Goal: Information Seeking & Learning: Learn about a topic

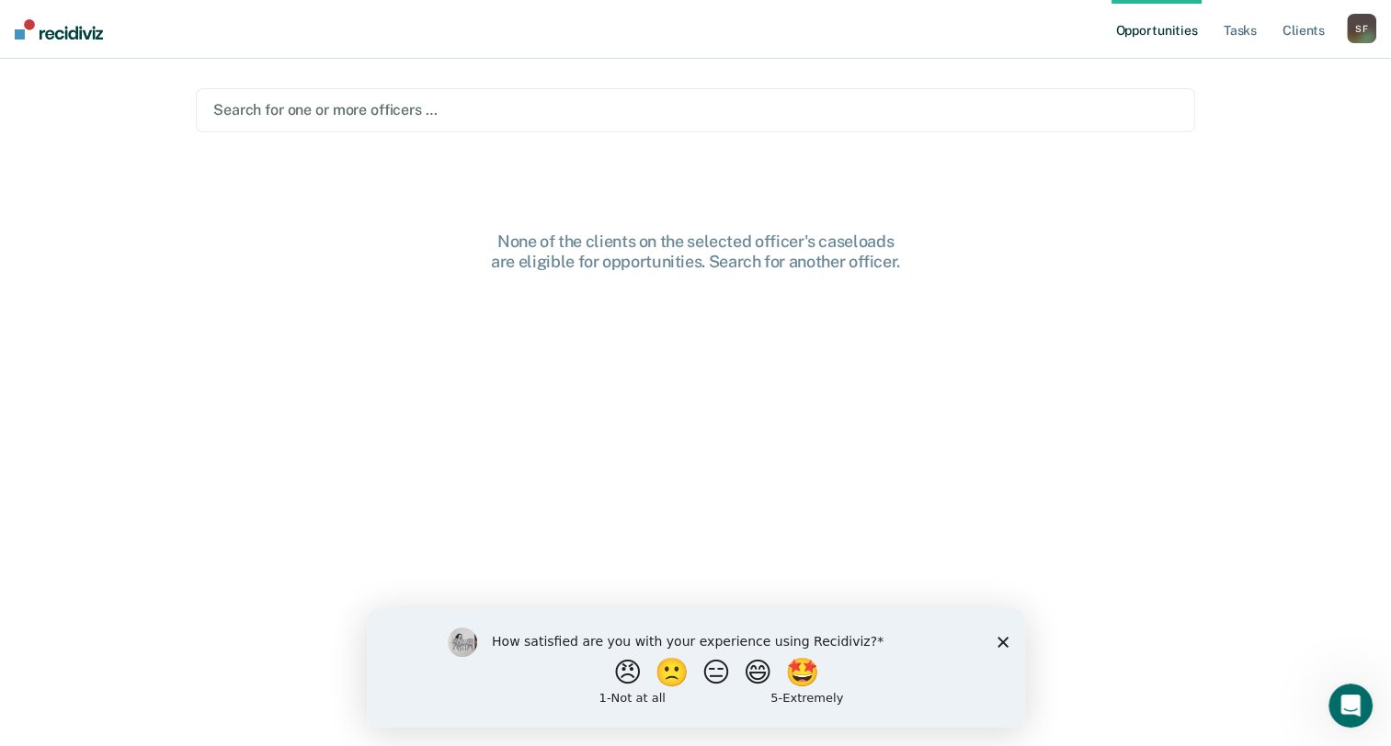
click at [1006, 644] on icon "Close survey" at bounding box center [1002, 641] width 11 height 11
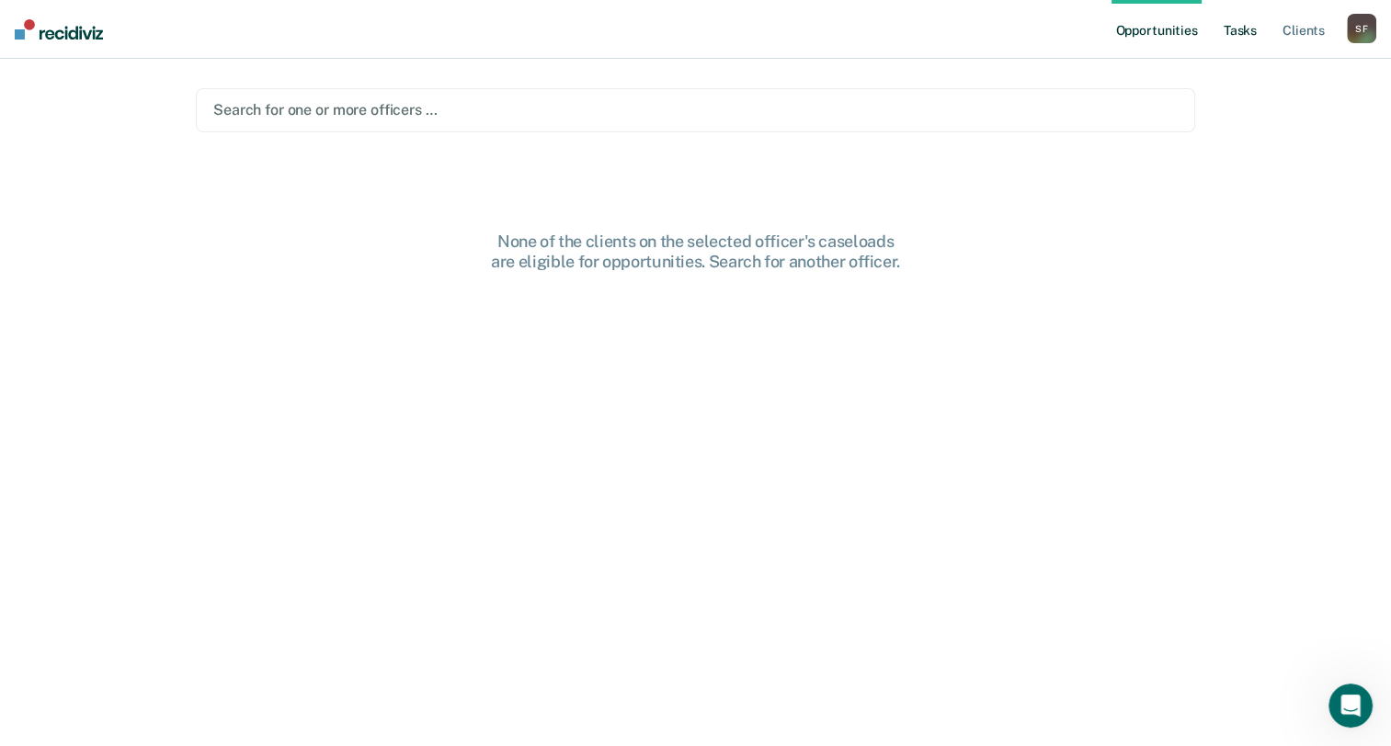
click at [1240, 34] on link "Tasks" at bounding box center [1240, 29] width 40 height 59
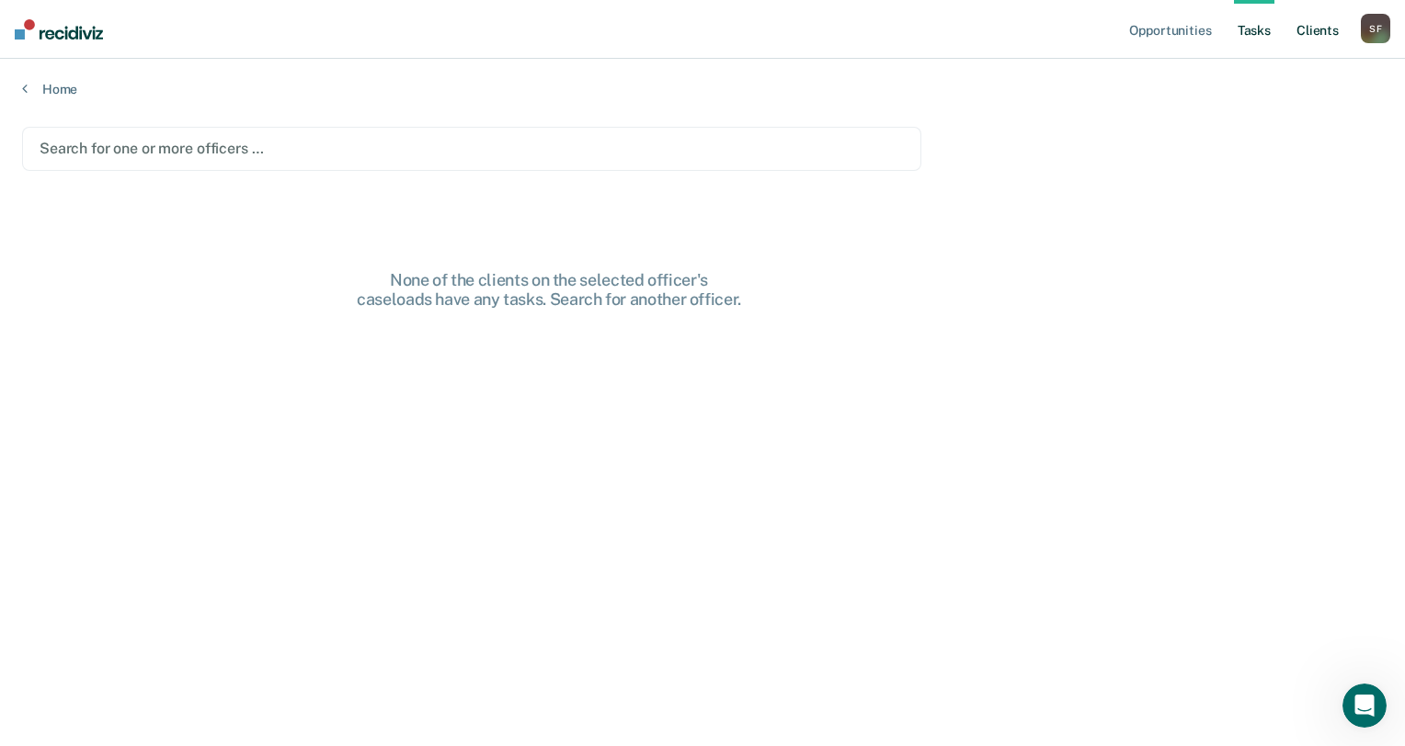
click at [1315, 26] on link "Client s" at bounding box center [1318, 29] width 50 height 59
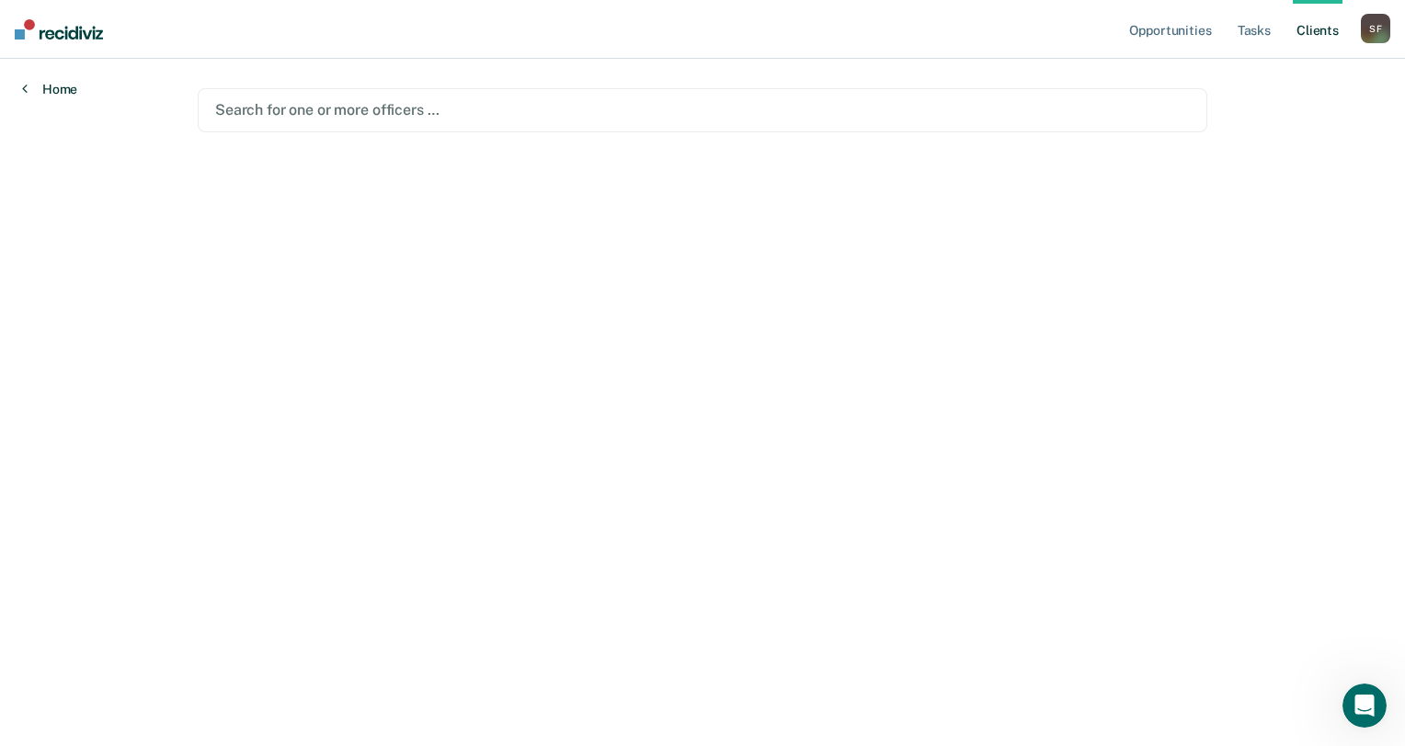
click at [26, 85] on icon at bounding box center [25, 88] width 6 height 15
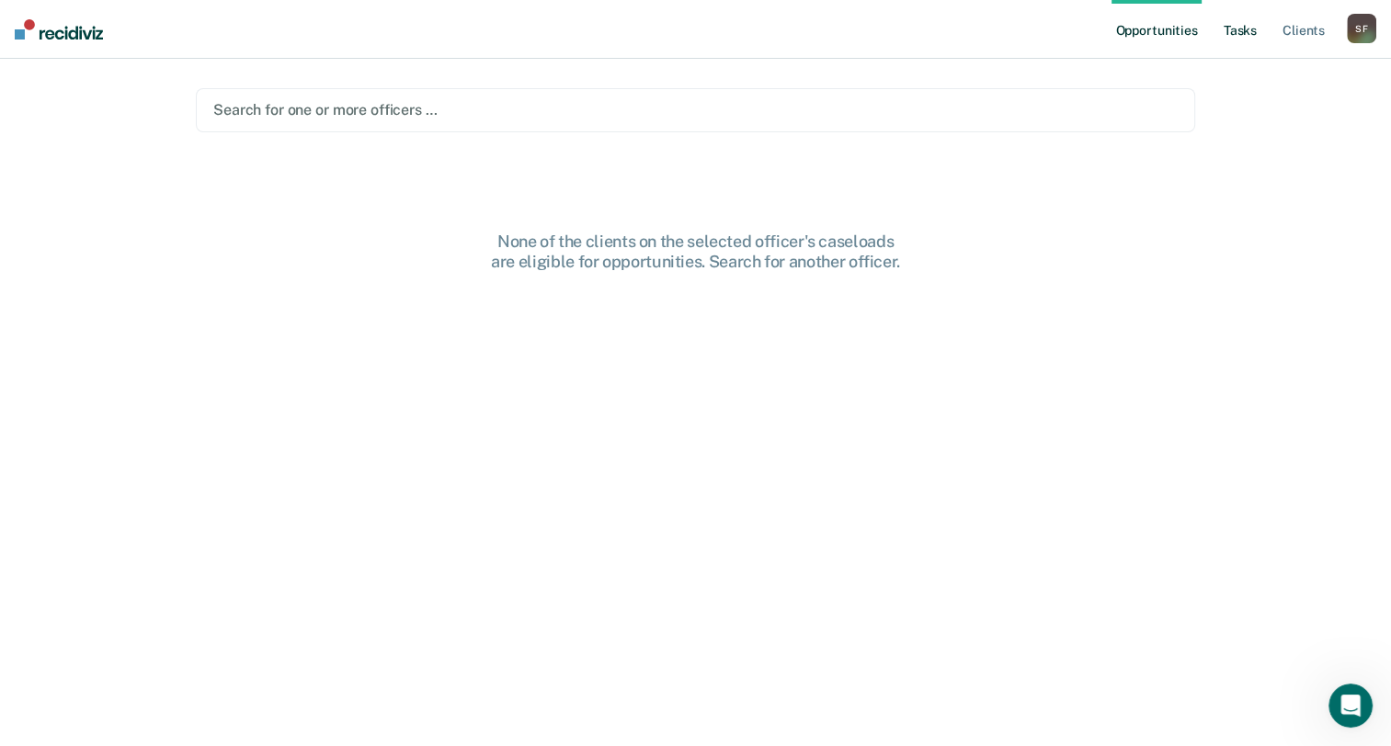
click at [1240, 31] on link "Tasks" at bounding box center [1240, 29] width 40 height 59
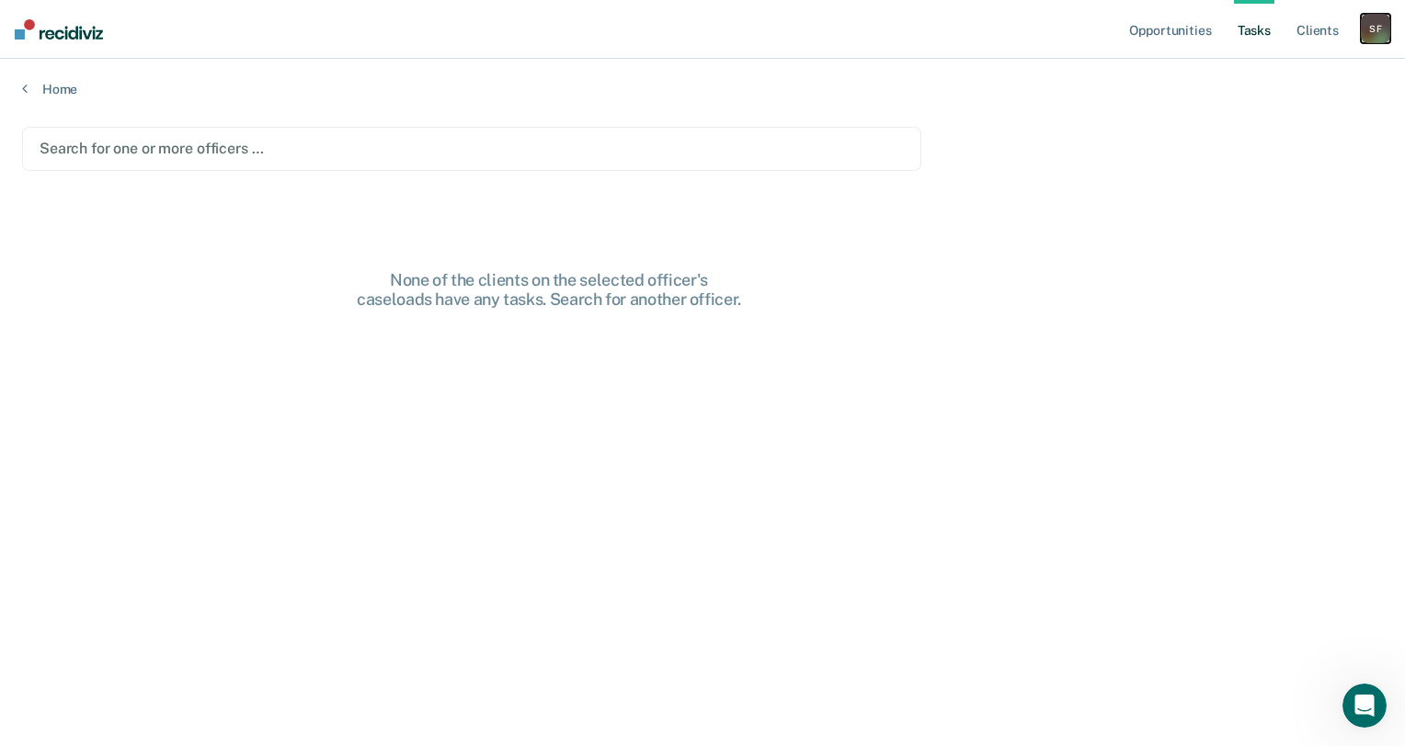
click at [1383, 28] on div "S F" at bounding box center [1375, 28] width 29 height 29
click at [1261, 74] on link "Profile" at bounding box center [1301, 75] width 148 height 16
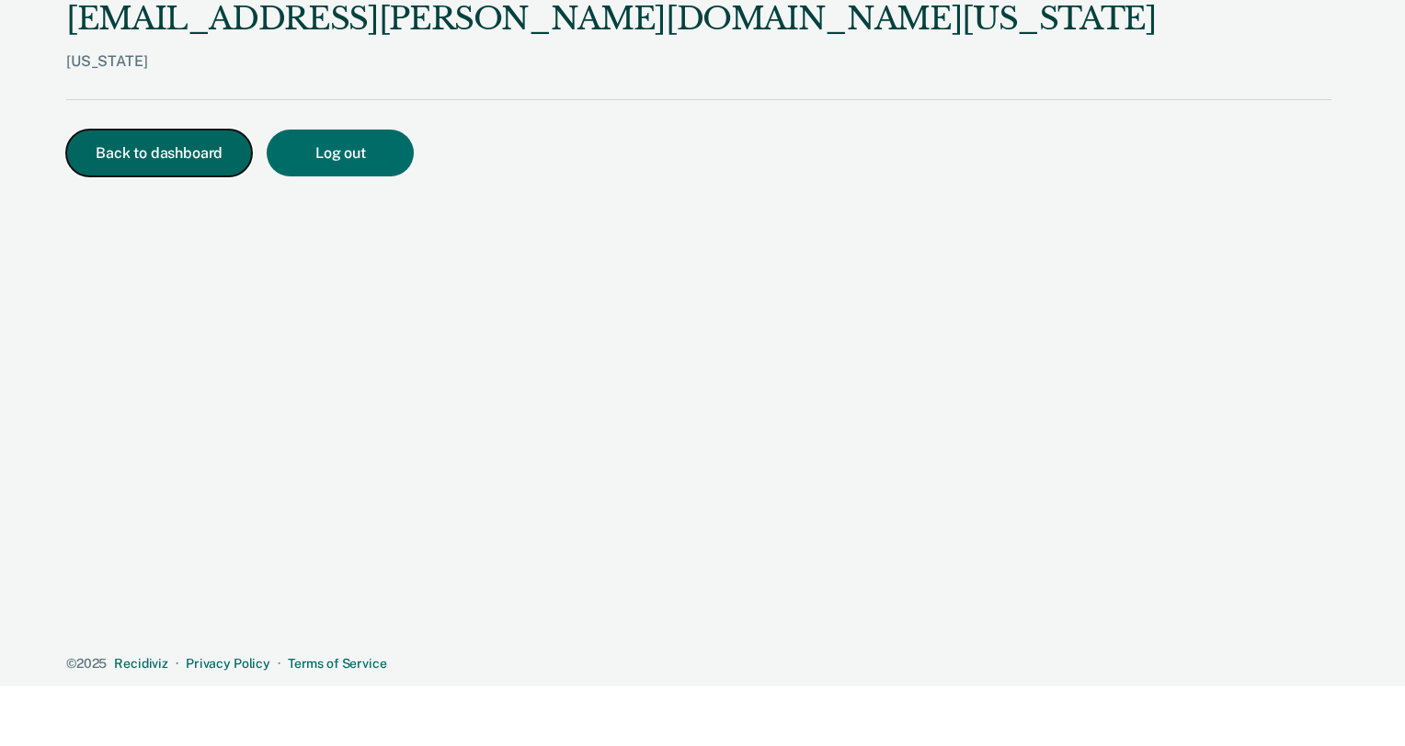
click at [135, 151] on button "Back to dashboard" at bounding box center [159, 153] width 186 height 47
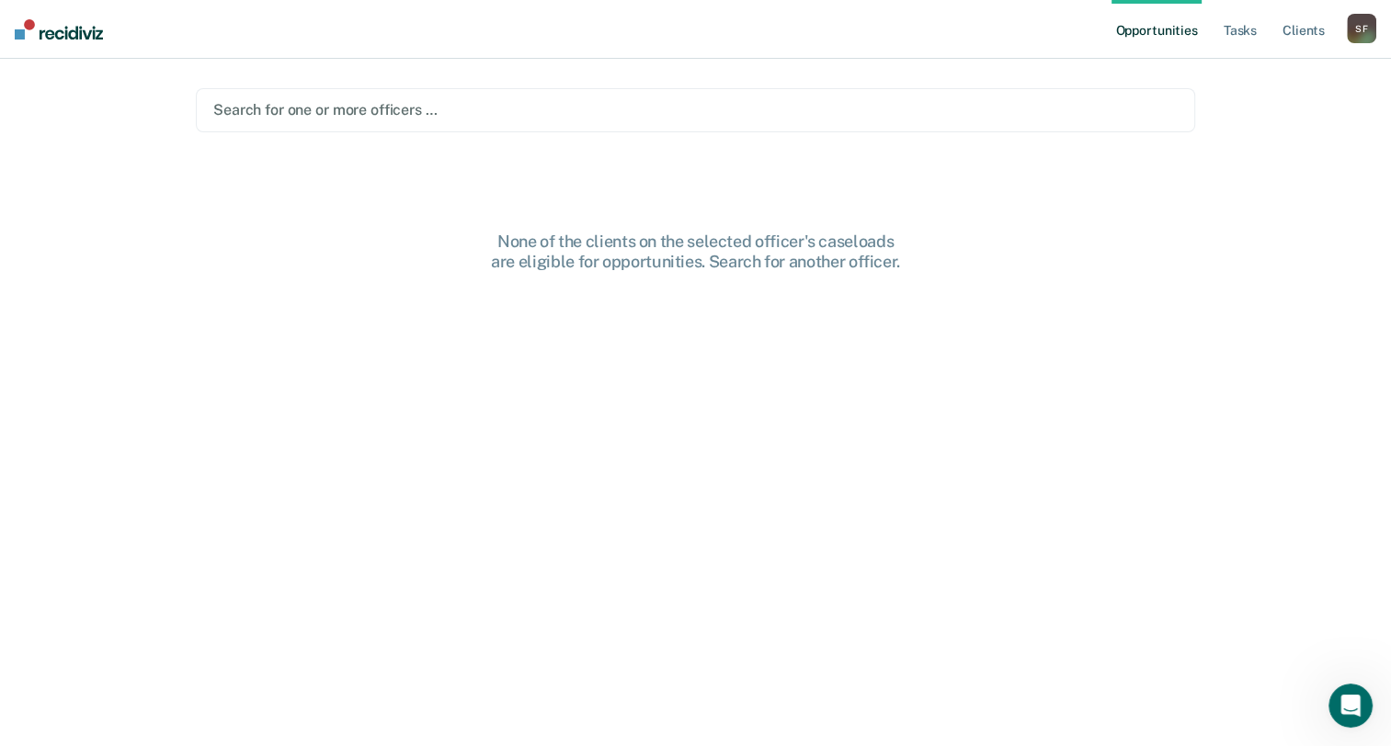
click at [292, 107] on div at bounding box center [695, 109] width 964 height 21
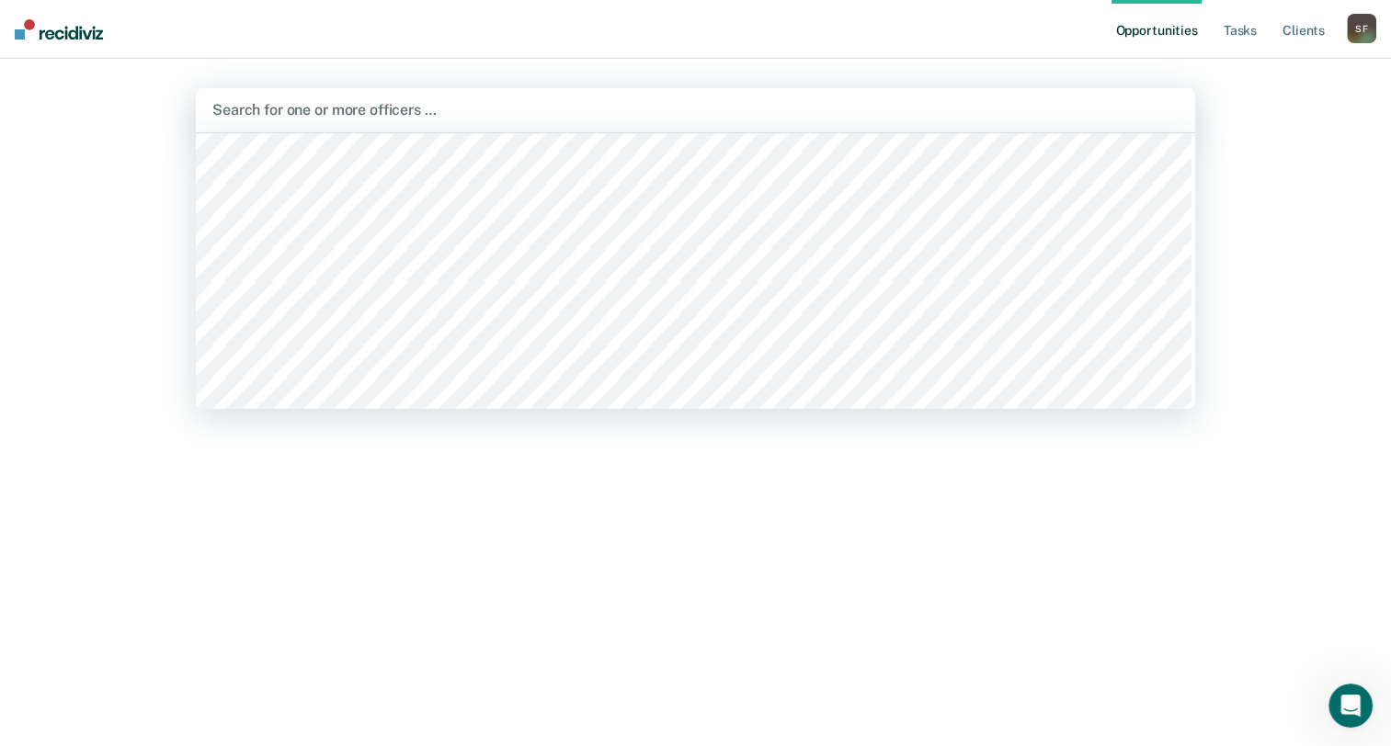
scroll to position [11060, 0]
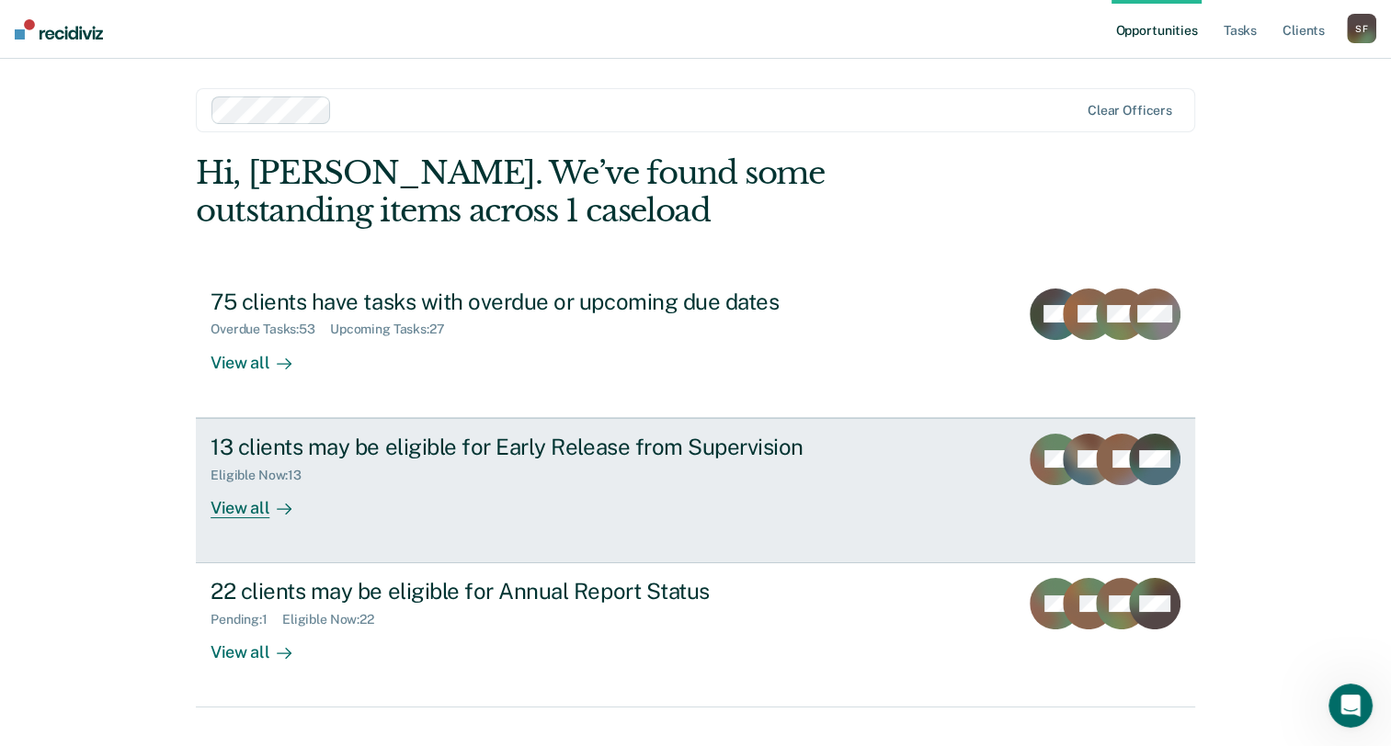
click at [439, 455] on div "13 clients may be eligible for Early Release from Supervision" at bounding box center [533, 447] width 645 height 27
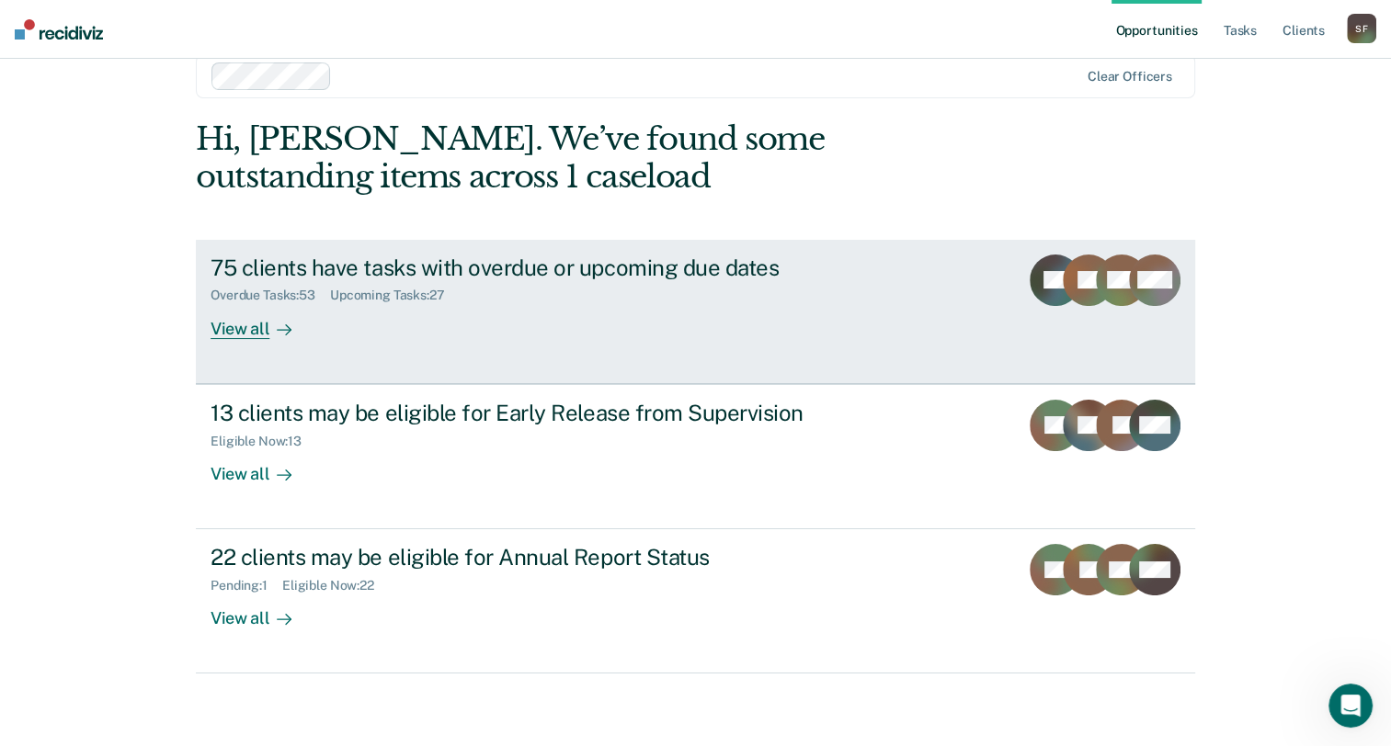
click at [510, 268] on div "75 clients have tasks with overdue or upcoming due dates" at bounding box center [533, 268] width 645 height 27
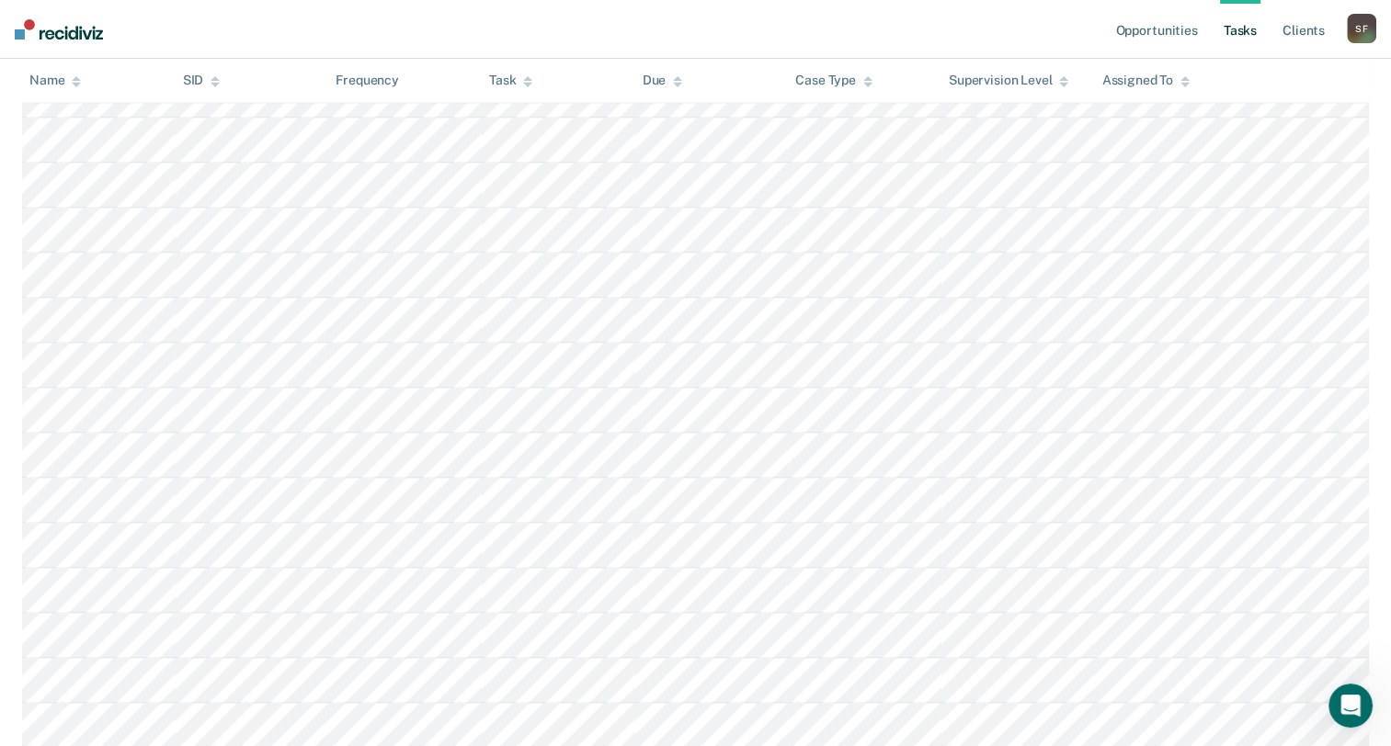
scroll to position [3444, 0]
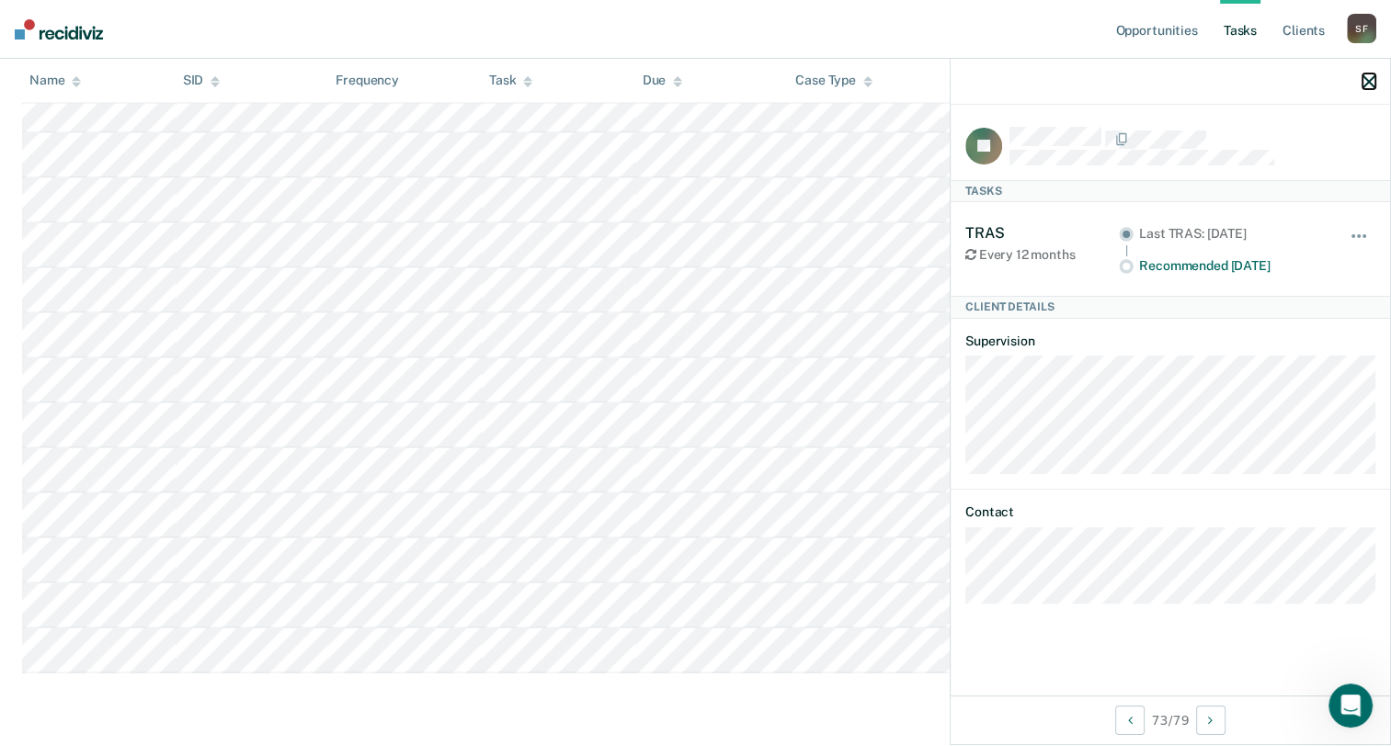
click at [1368, 80] on icon "button" at bounding box center [1368, 81] width 13 height 13
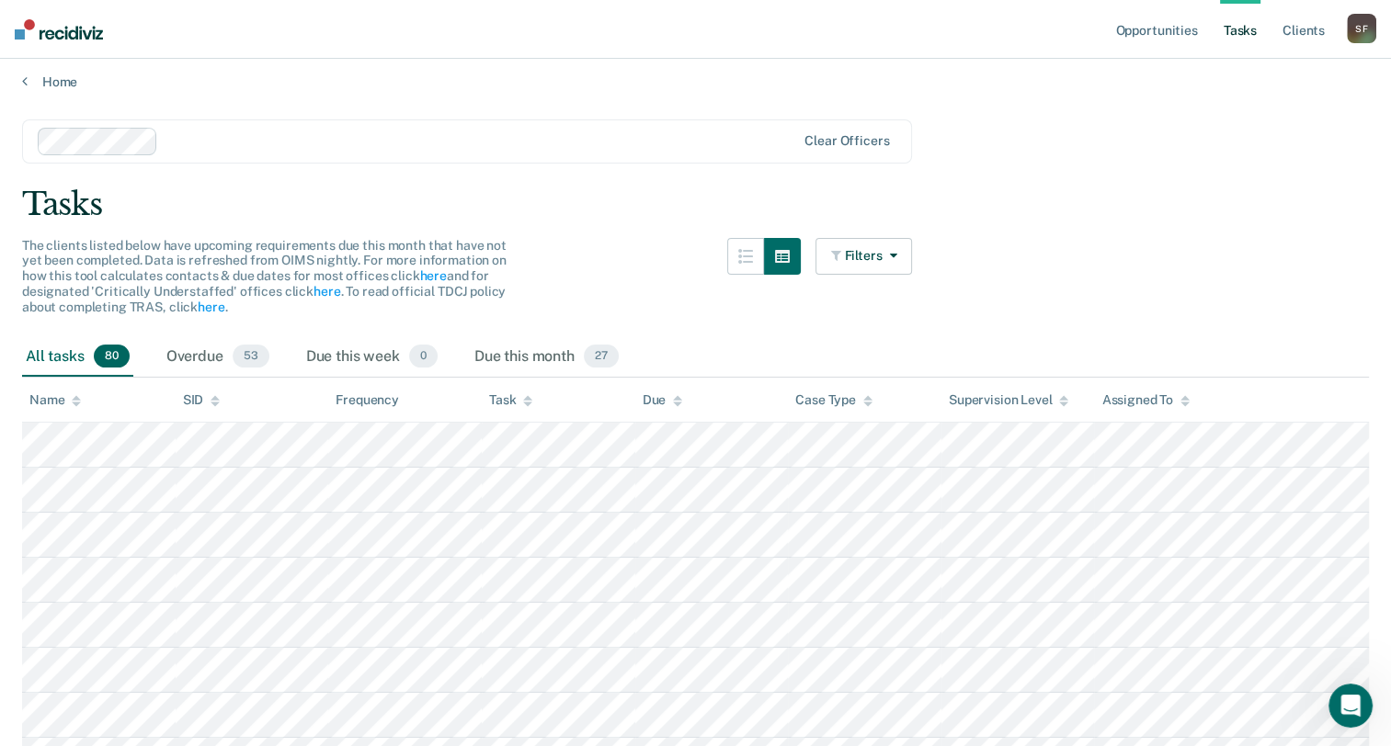
scroll to position [0, 0]
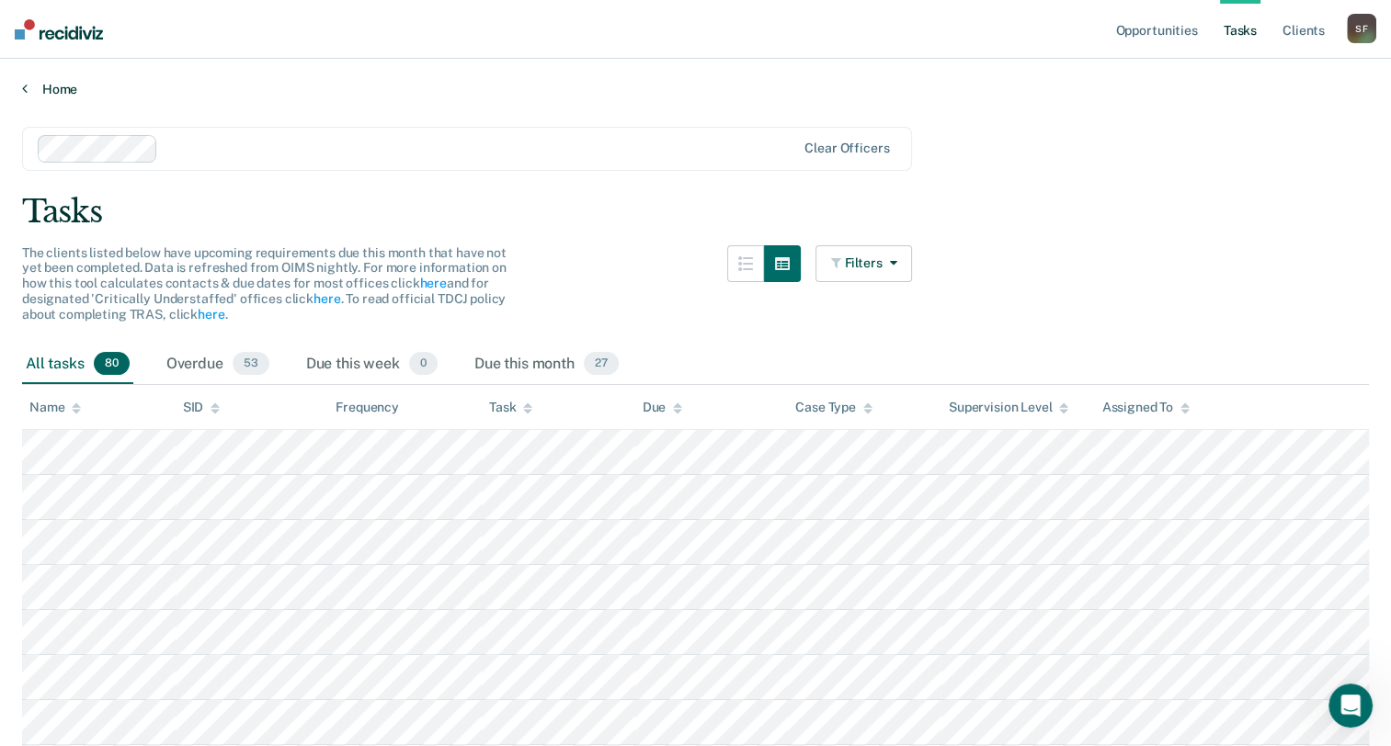
click at [28, 92] on link "Home" at bounding box center [695, 89] width 1347 height 17
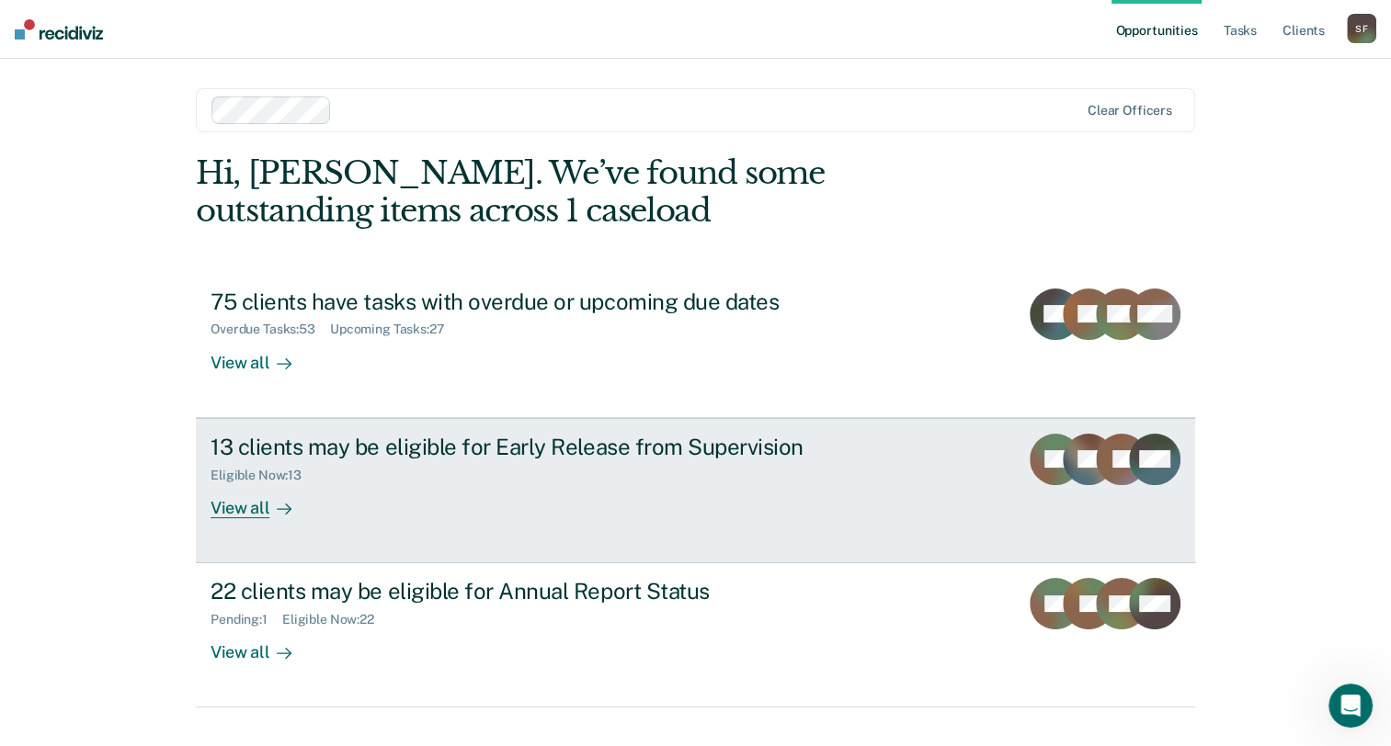
click at [236, 506] on div "View all" at bounding box center [262, 501] width 103 height 36
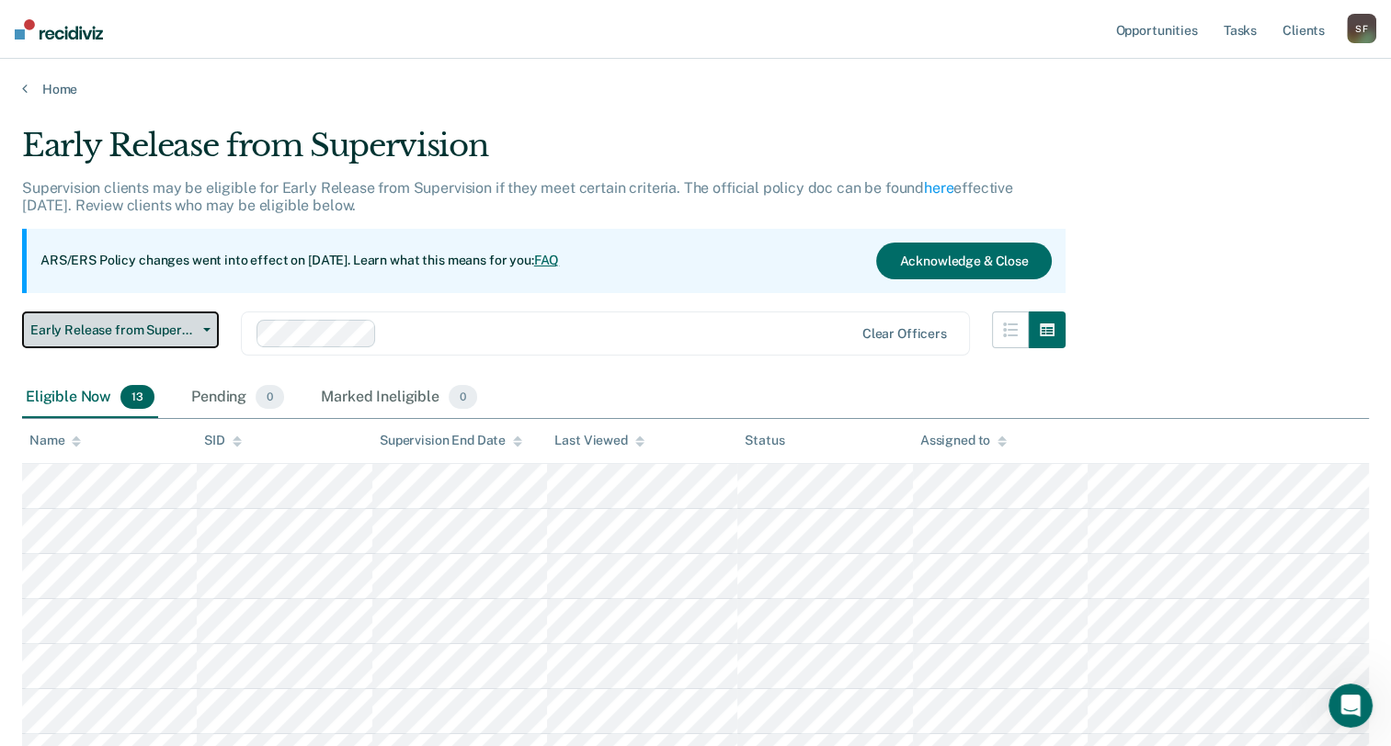
click at [206, 334] on button "Early Release from Supervision" at bounding box center [120, 330] width 197 height 37
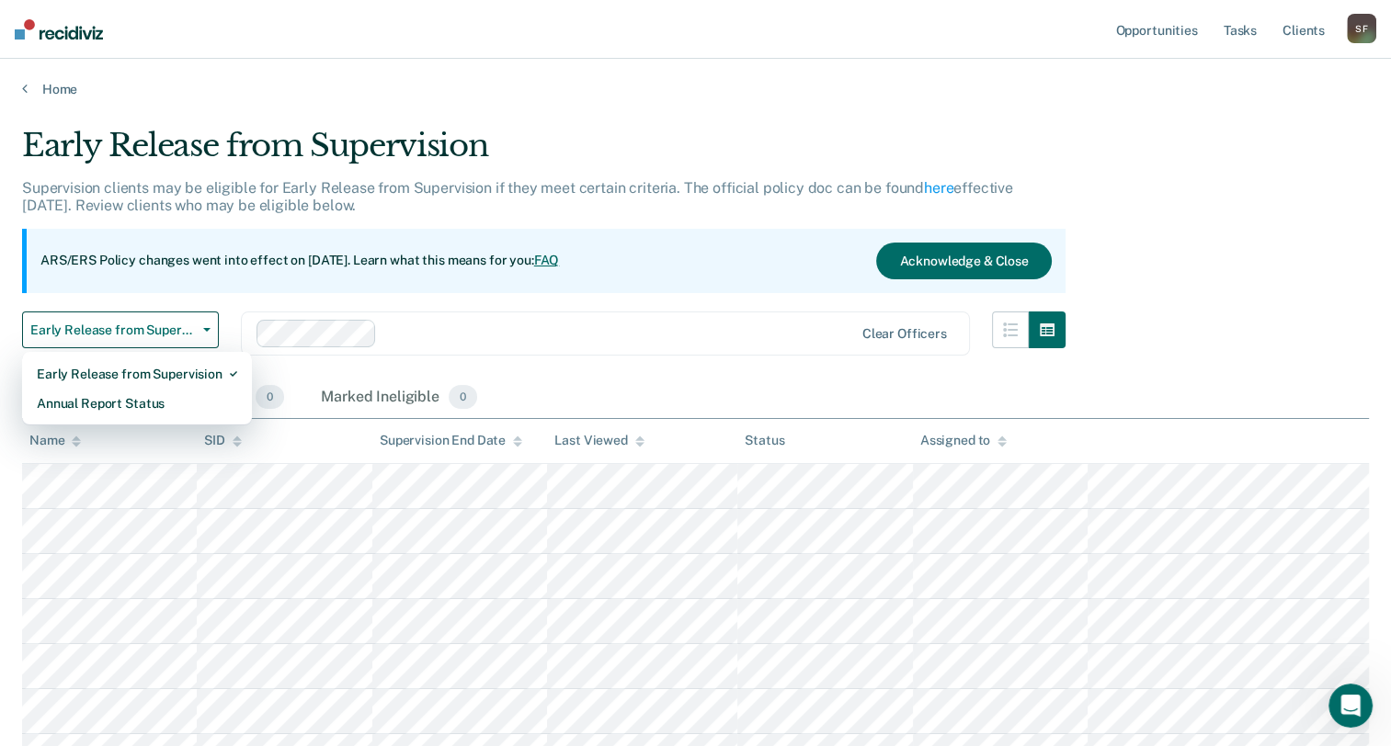
click at [497, 279] on div "ARS/ERS Policy changes went into effect on [DATE]. Learn what this means for yo…" at bounding box center [543, 261] width 1043 height 64
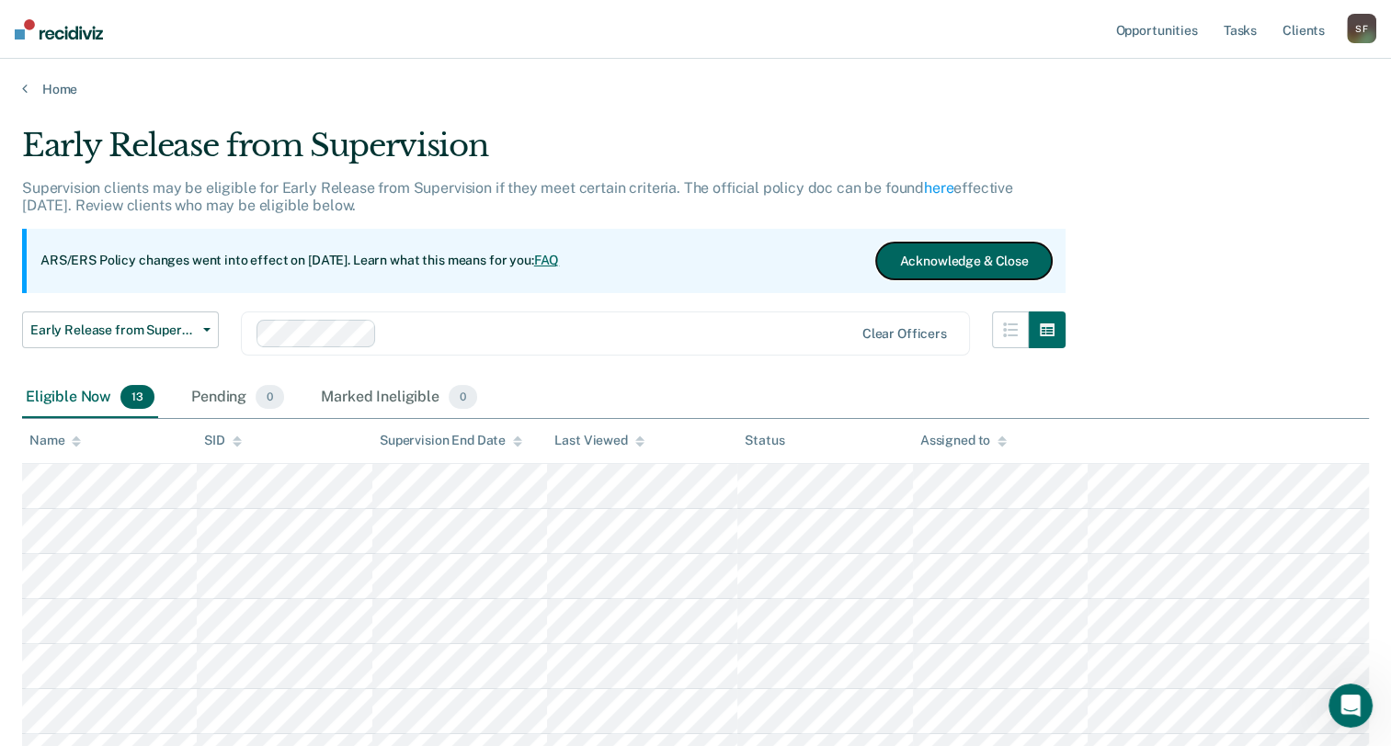
click at [1006, 256] on button "Acknowledge & Close" at bounding box center [963, 261] width 175 height 37
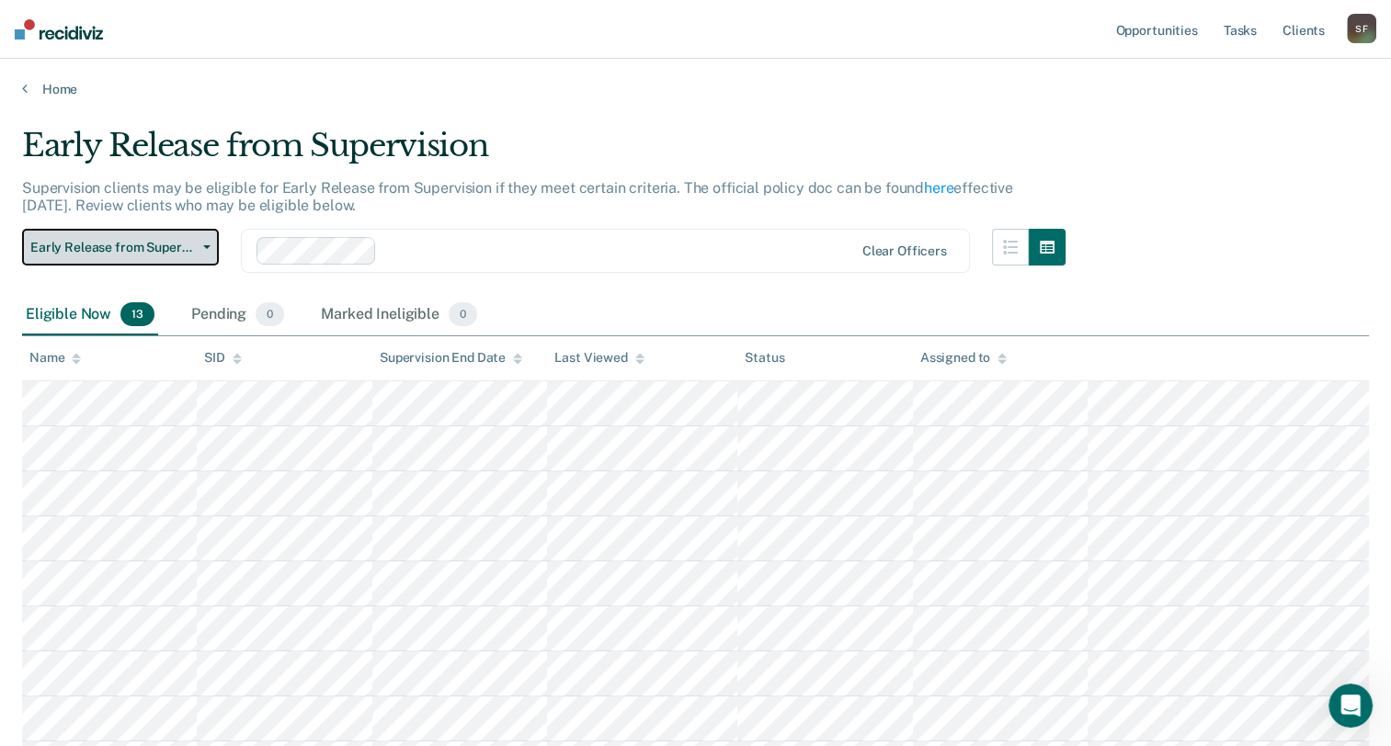
click at [195, 254] on span "Early Release from Supervision" at bounding box center [112, 248] width 165 height 16
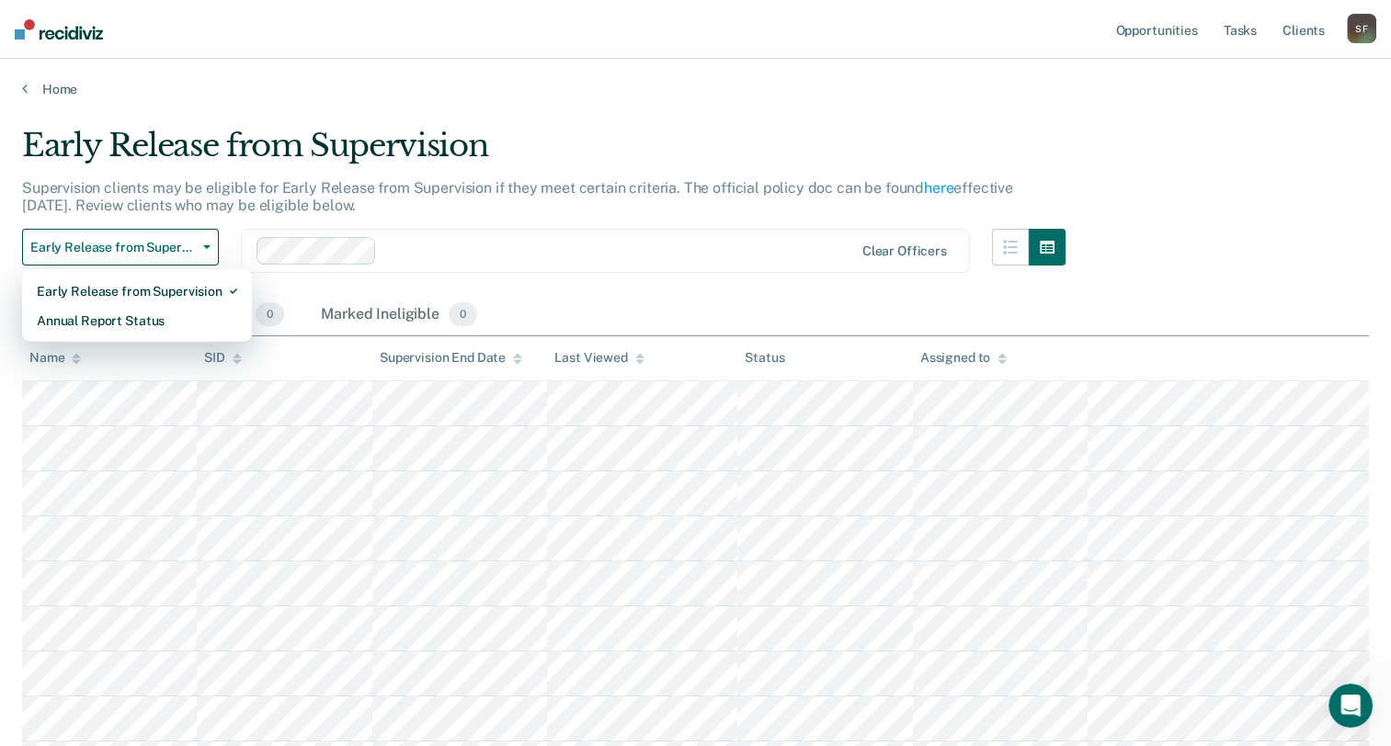
click at [445, 222] on div "Supervision clients may be eligible for Early Release from Supervision if they …" at bounding box center [543, 204] width 1043 height 50
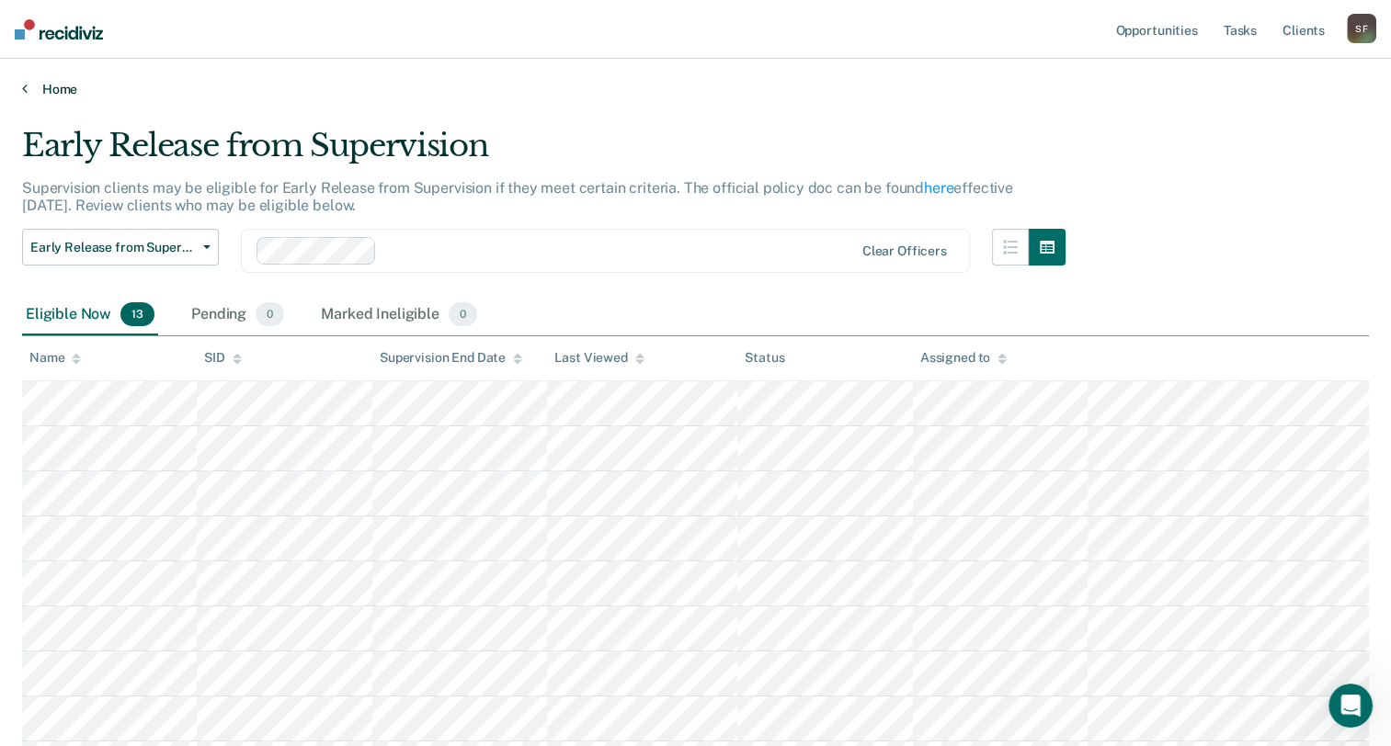
click at [23, 81] on icon at bounding box center [25, 88] width 6 height 15
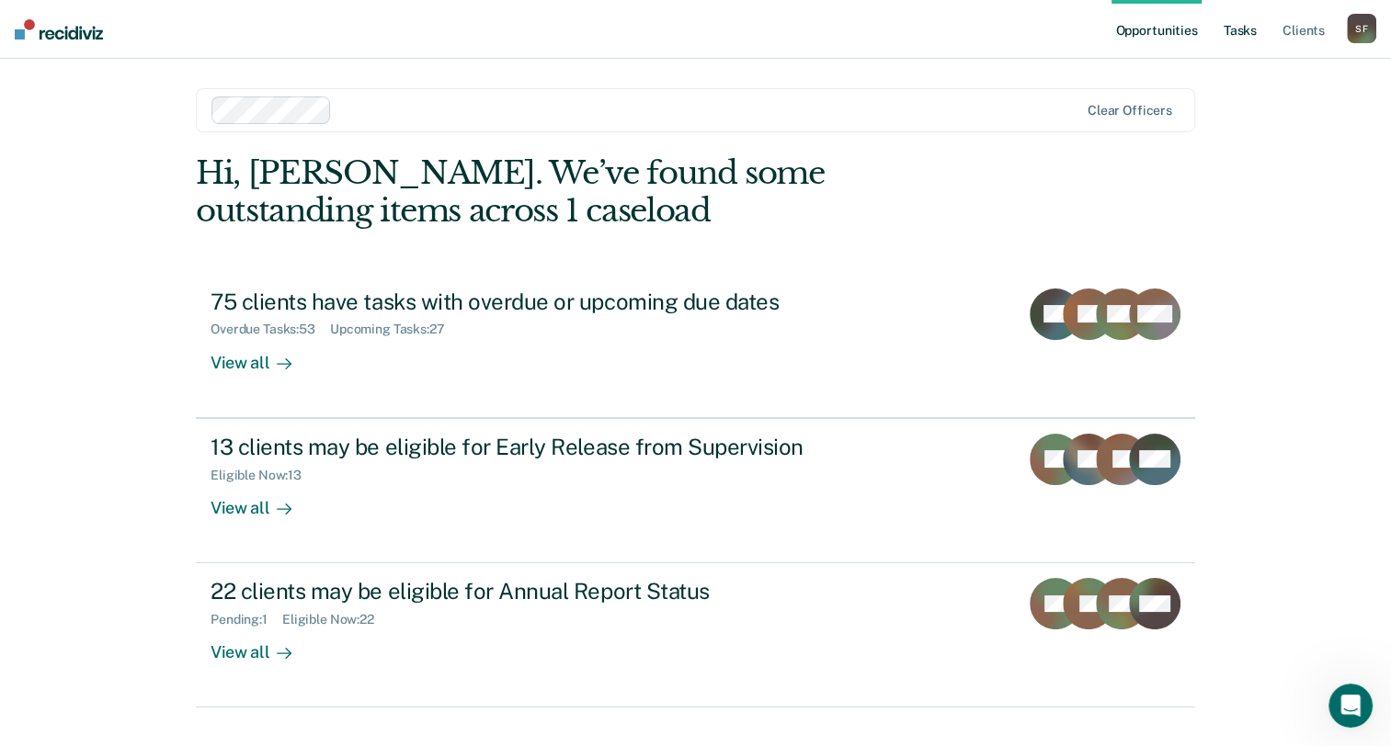
click at [1243, 28] on link "Tasks" at bounding box center [1240, 29] width 40 height 59
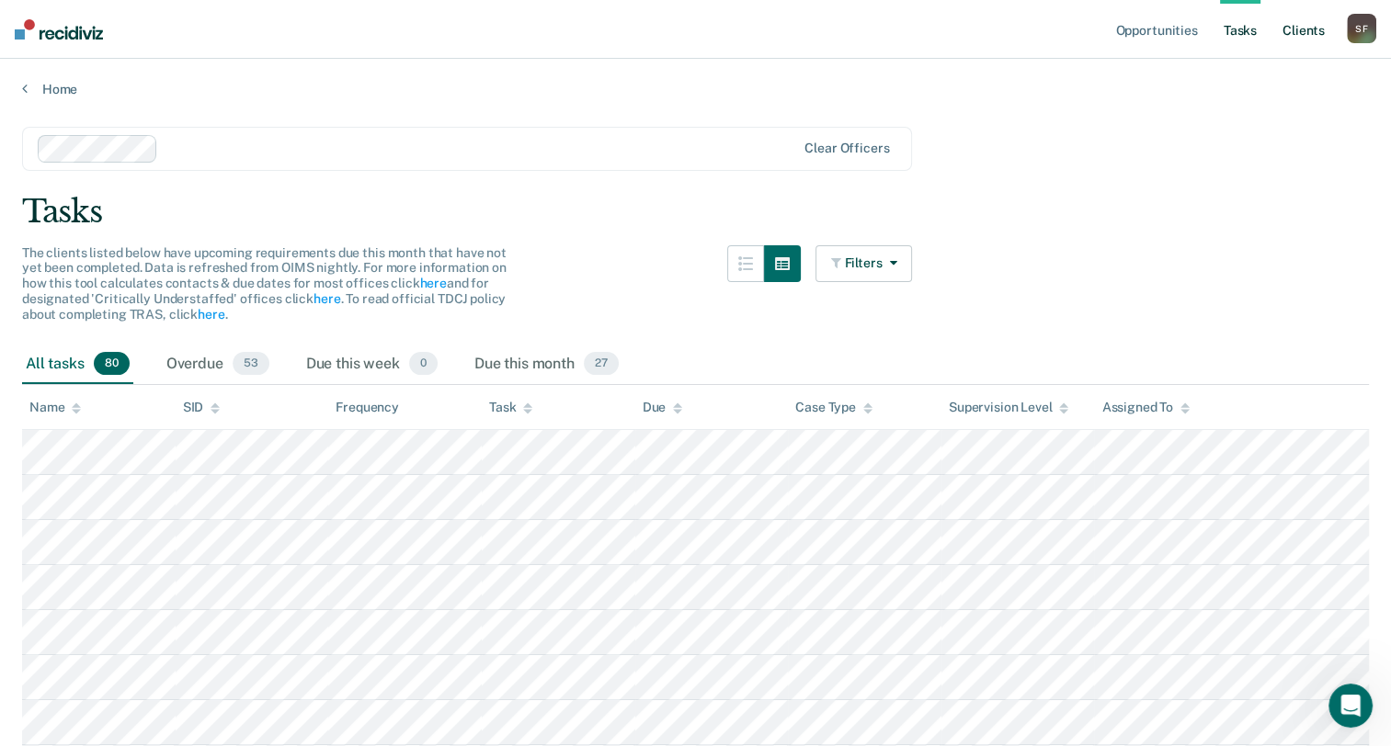
click at [1301, 28] on link "Client s" at bounding box center [1304, 29] width 50 height 59
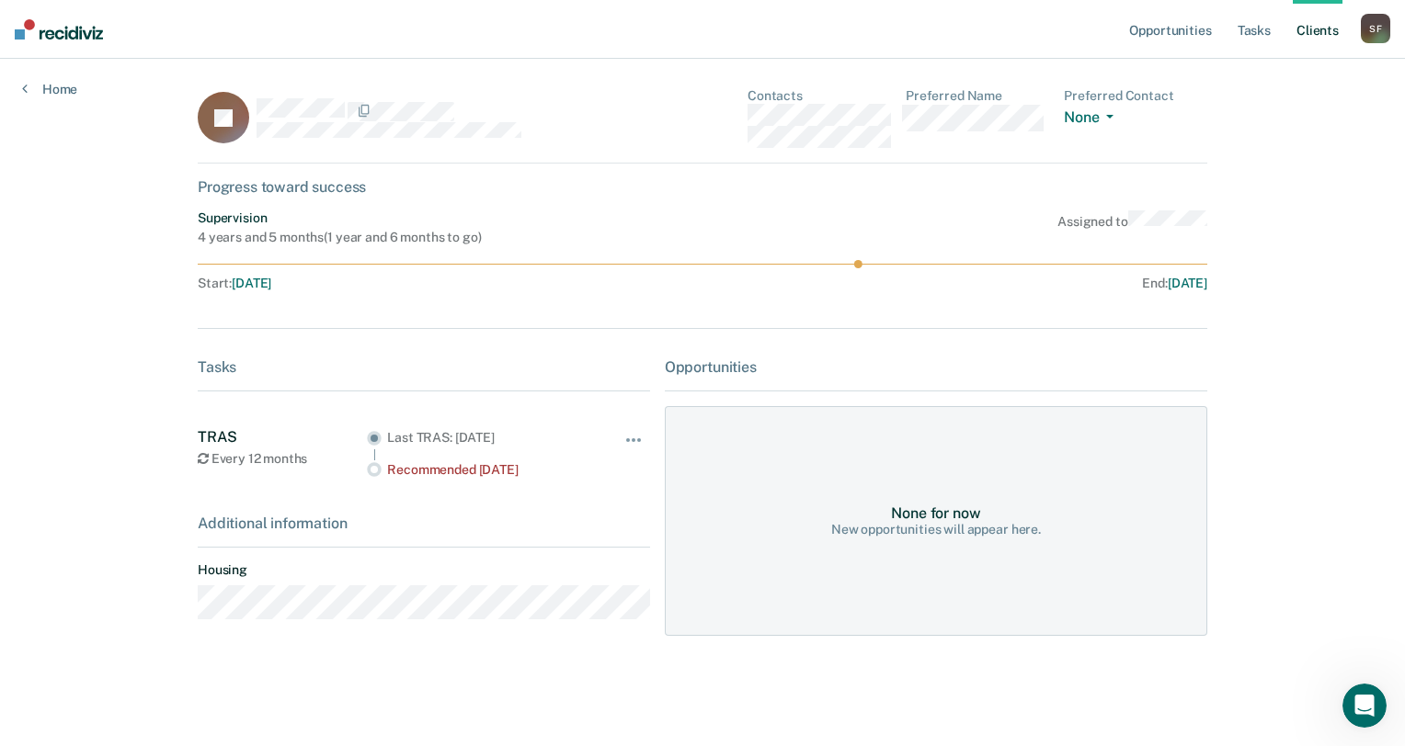
click at [631, 432] on div "Hide from tasks list for... 7 days 30 days 90 days" at bounding box center [634, 453] width 31 height 50
click at [631, 438] on button "button" at bounding box center [634, 449] width 31 height 29
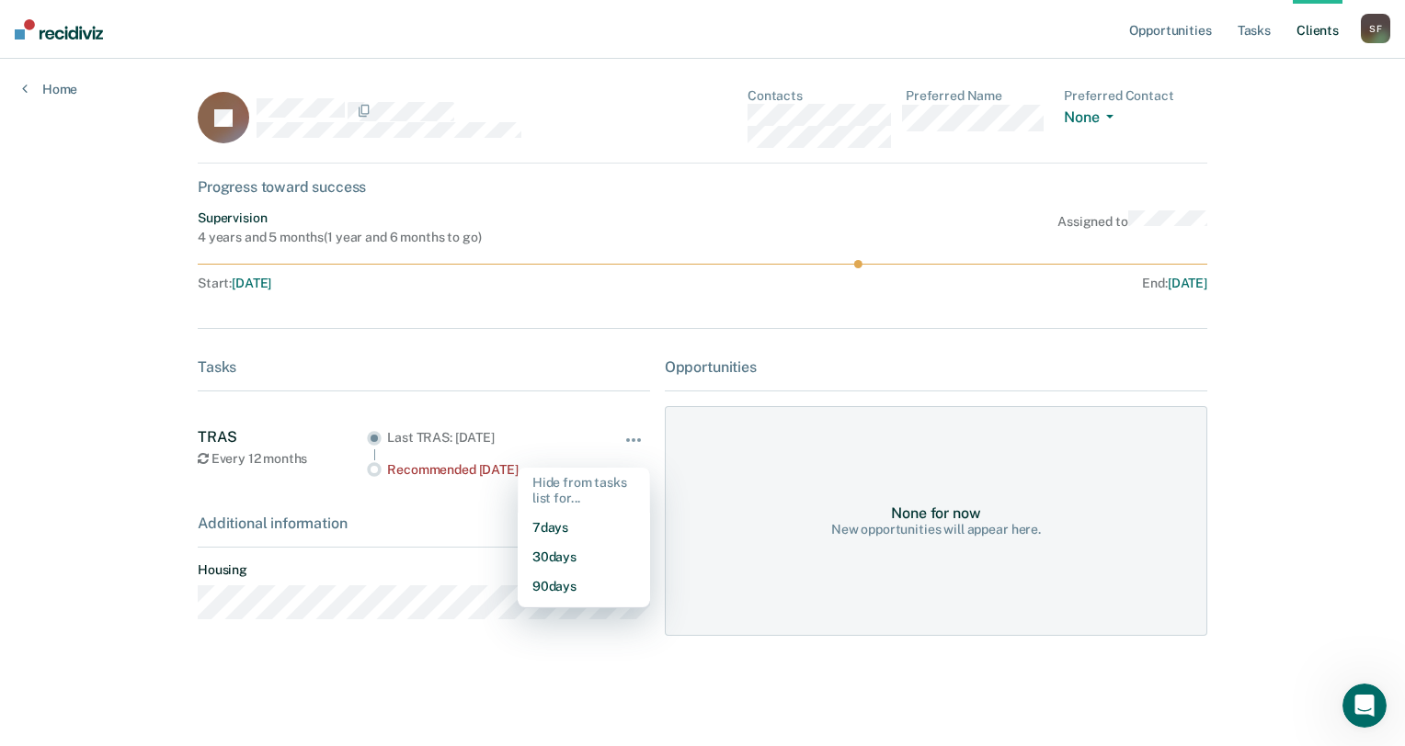
click at [644, 367] on div "Tasks" at bounding box center [424, 367] width 452 height 17
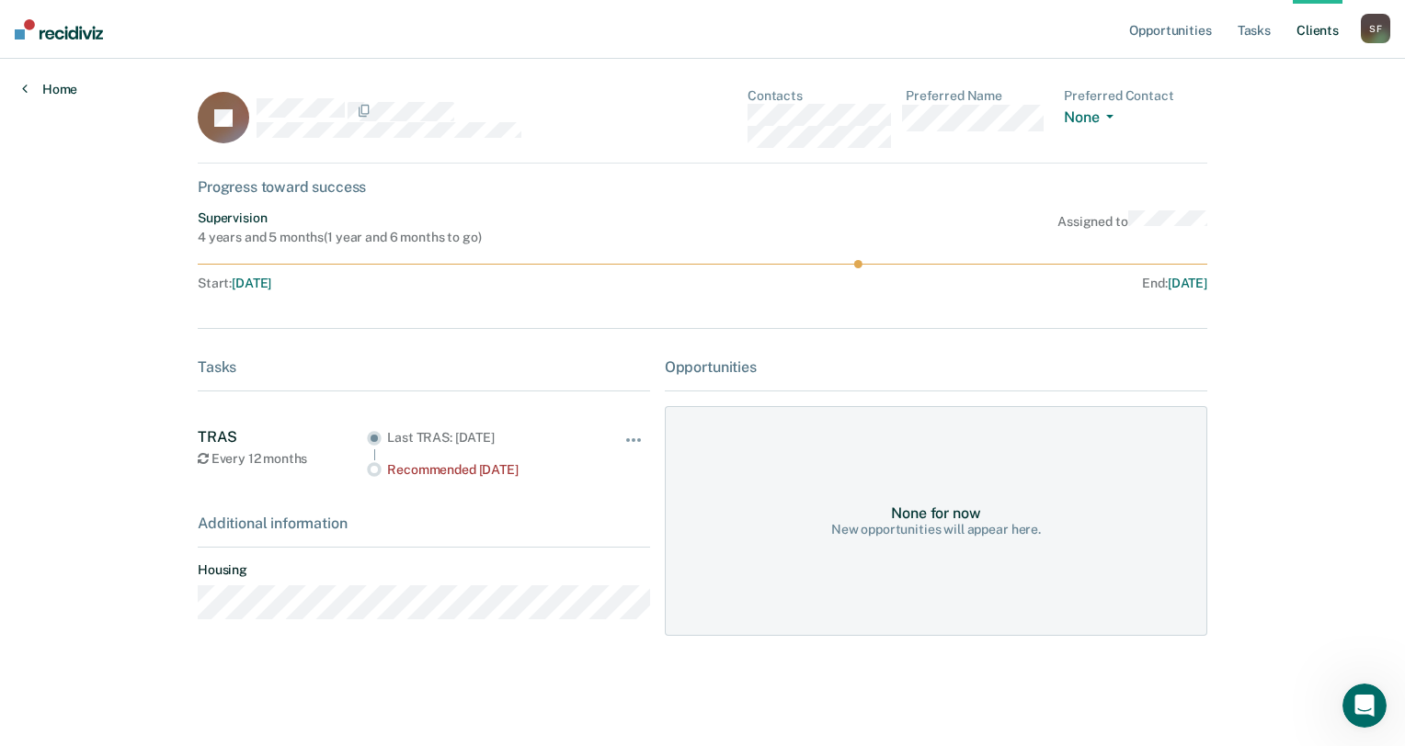
click at [27, 86] on link "Home" at bounding box center [49, 89] width 55 height 17
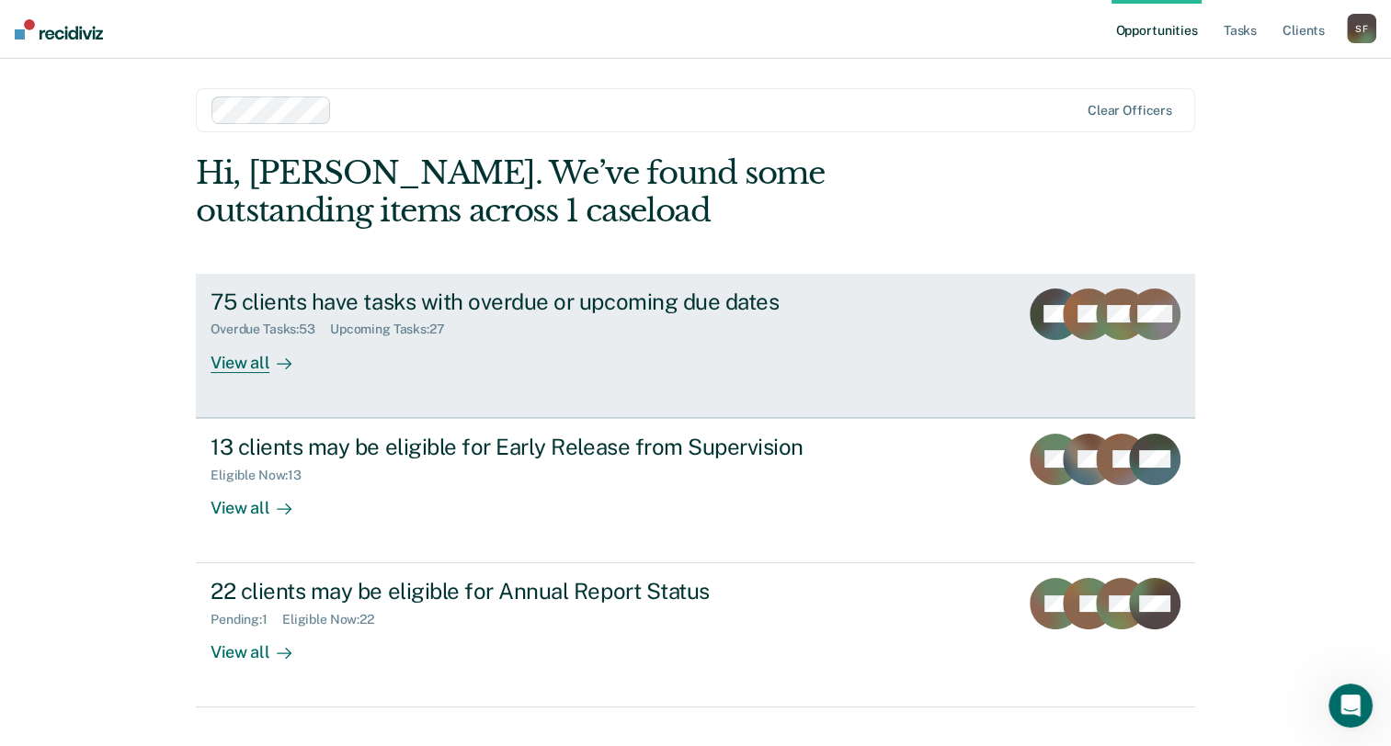
click at [384, 302] on div "75 clients have tasks with overdue or upcoming due dates" at bounding box center [533, 302] width 645 height 27
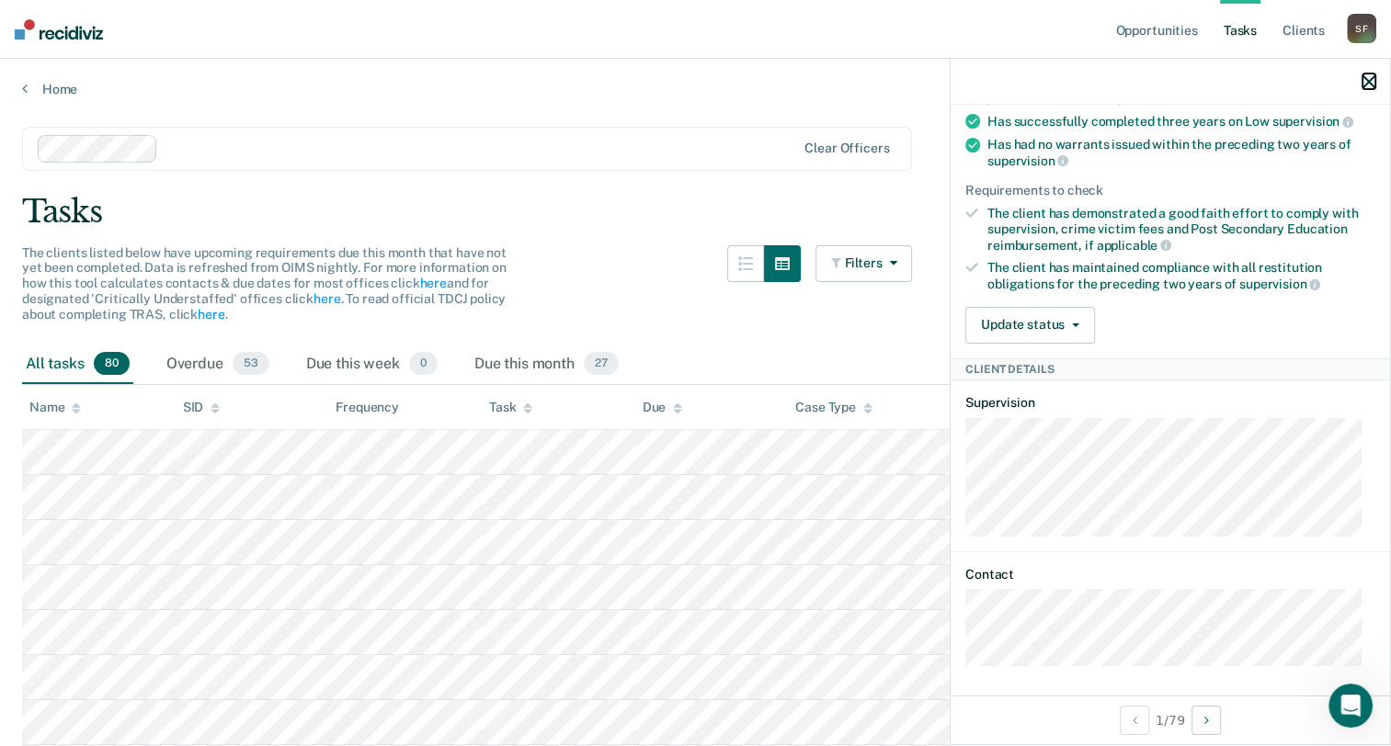
click at [1369, 80] on icon "button" at bounding box center [1368, 81] width 13 height 13
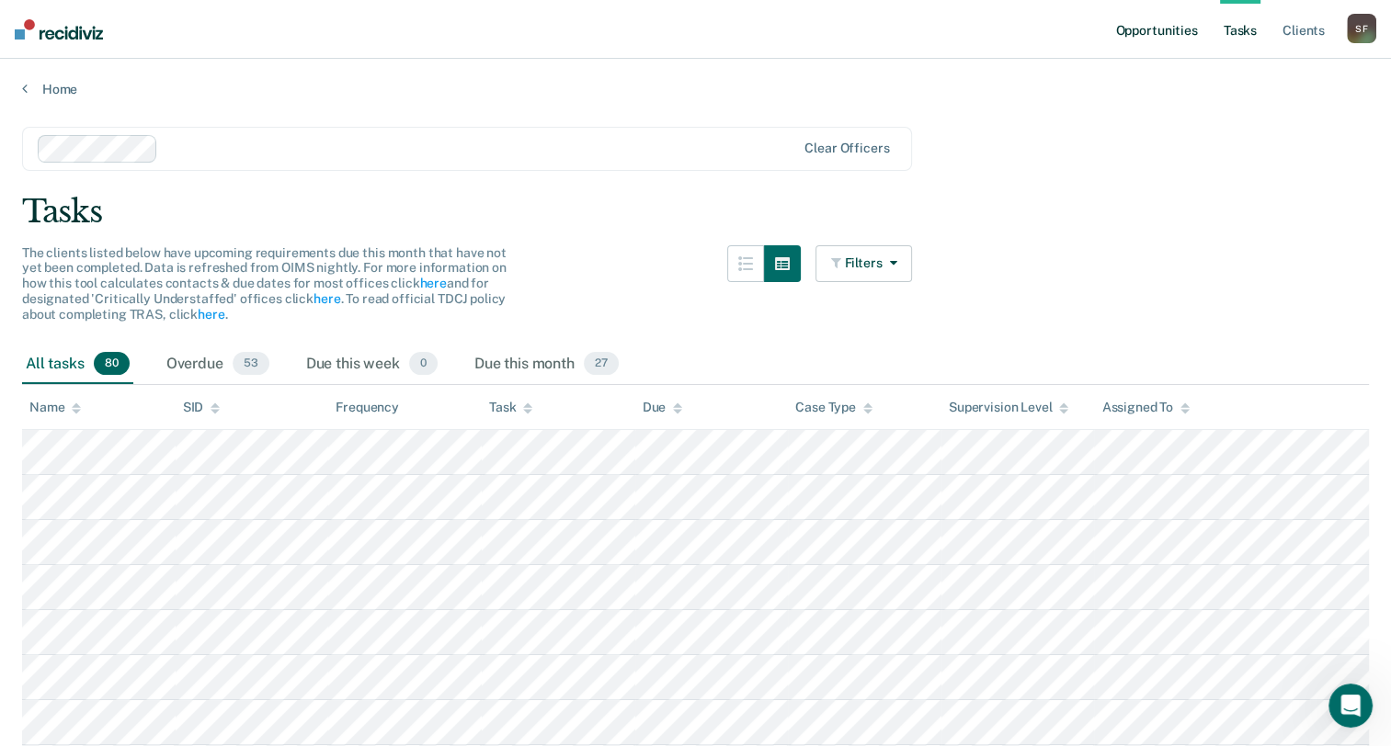
click at [1151, 25] on link "Opportunities" at bounding box center [1155, 29] width 89 height 59
